Goal: Task Accomplishment & Management: Use online tool/utility

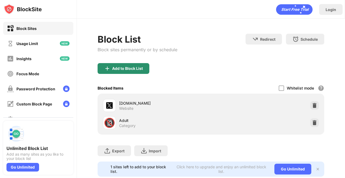
click at [138, 68] on div "Add to Block List" at bounding box center [127, 68] width 31 height 4
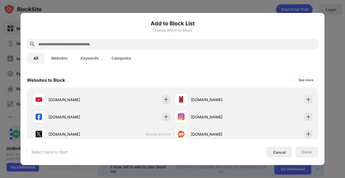
scroll to position [78, 0]
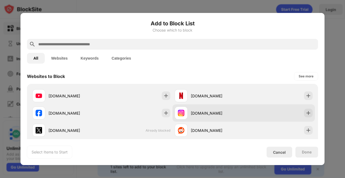
click at [206, 117] on div "[DOMAIN_NAME]" at bounding box center [209, 113] width 69 height 13
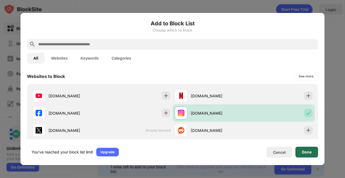
click at [309, 149] on div "Done" at bounding box center [307, 152] width 23 height 11
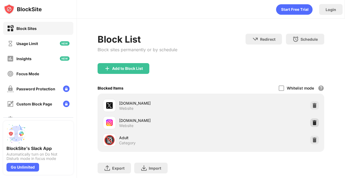
click at [313, 118] on div at bounding box center [315, 122] width 9 height 9
